Goal: Information Seeking & Learning: Learn about a topic

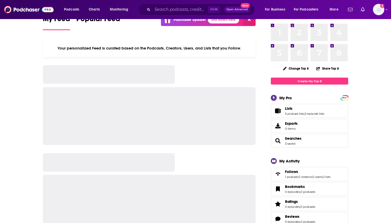
scroll to position [26, 0]
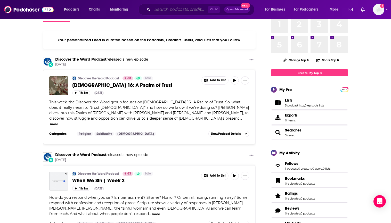
click at [170, 9] on input "Search podcasts, credits, & more..." at bounding box center [179, 9] width 55 height 8
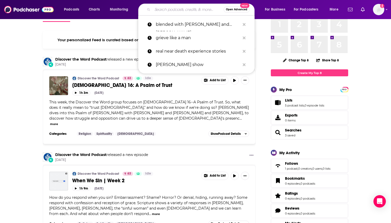
paste input "Diving in Deep with [PERSON_NAME] Podcast Management"
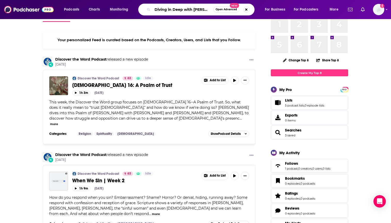
scroll to position [0, 45]
type input "Diving in Deep with [PERSON_NAME] Podcast Management"
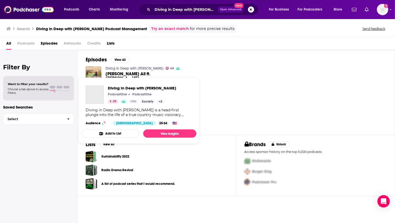
click at [137, 69] on link "Diving In Deep with [PERSON_NAME]" at bounding box center [134, 68] width 58 height 4
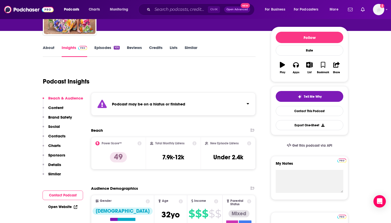
scroll to position [52, 0]
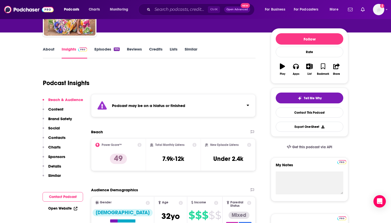
click at [50, 49] on link "About" at bounding box center [49, 53] width 12 height 12
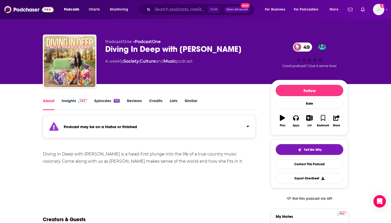
click at [101, 101] on link "Episodes 105" at bounding box center [106, 104] width 25 height 12
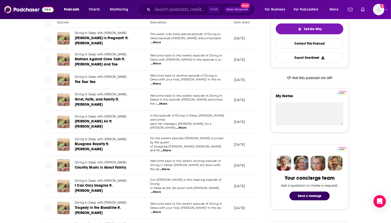
scroll to position [129, 0]
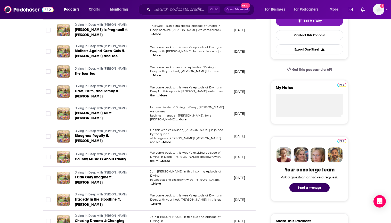
click at [186, 118] on span "...More" at bounding box center [181, 120] width 10 height 4
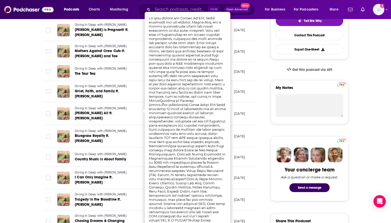
scroll to position [155, 0]
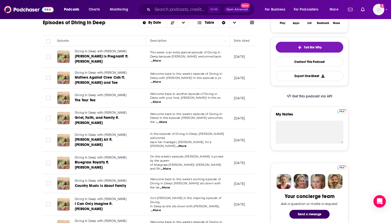
scroll to position [77, 0]
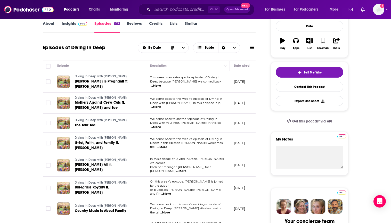
click at [161, 84] on span "...More" at bounding box center [156, 86] width 10 height 4
click at [69, 25] on link "Insights" at bounding box center [75, 27] width 26 height 12
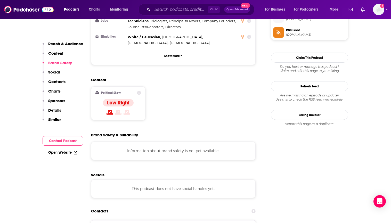
scroll to position [464, 0]
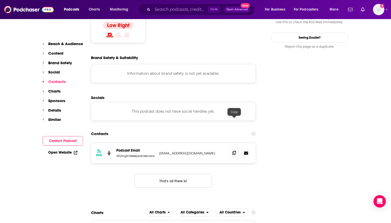
click at [232, 149] on span at bounding box center [234, 153] width 8 height 8
